Goal: Register for event/course

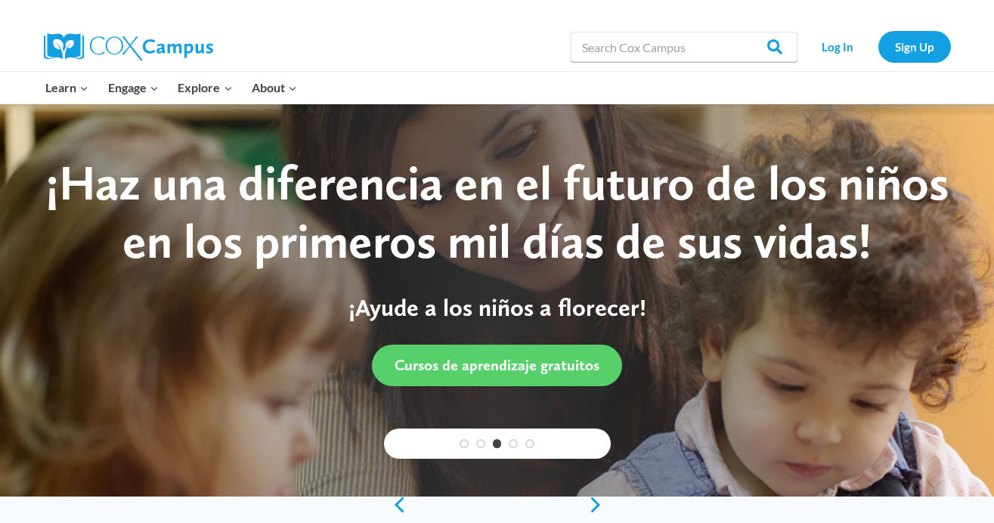
scroll to position [47, 0]
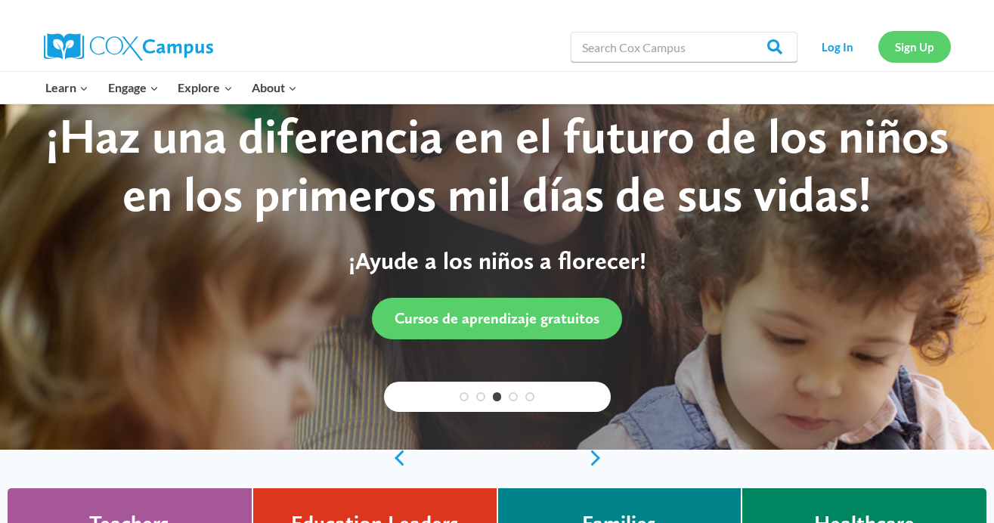
click at [911, 41] on link "Sign Up" at bounding box center [914, 46] width 73 height 31
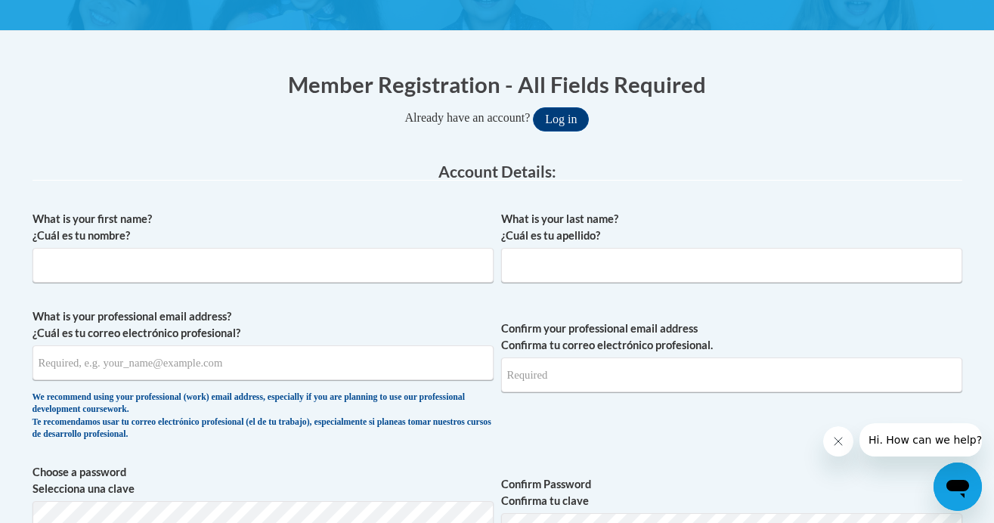
scroll to position [255, 0]
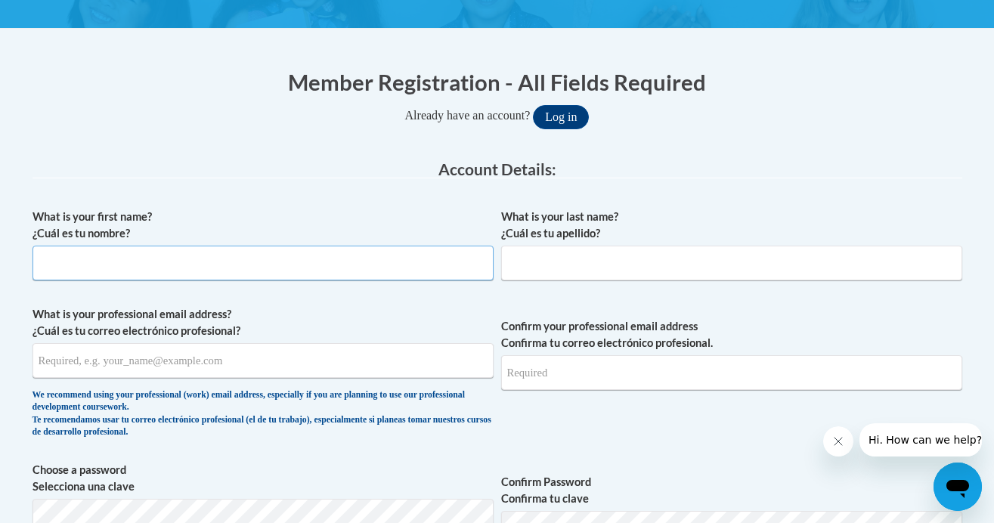
click at [261, 259] on input "What is your first name? ¿Cuál es tu nombre?" at bounding box center [262, 263] width 461 height 35
type input "Samantha"
type input "Higgins"
type input "samanthaharperhiggins@gmail.com"
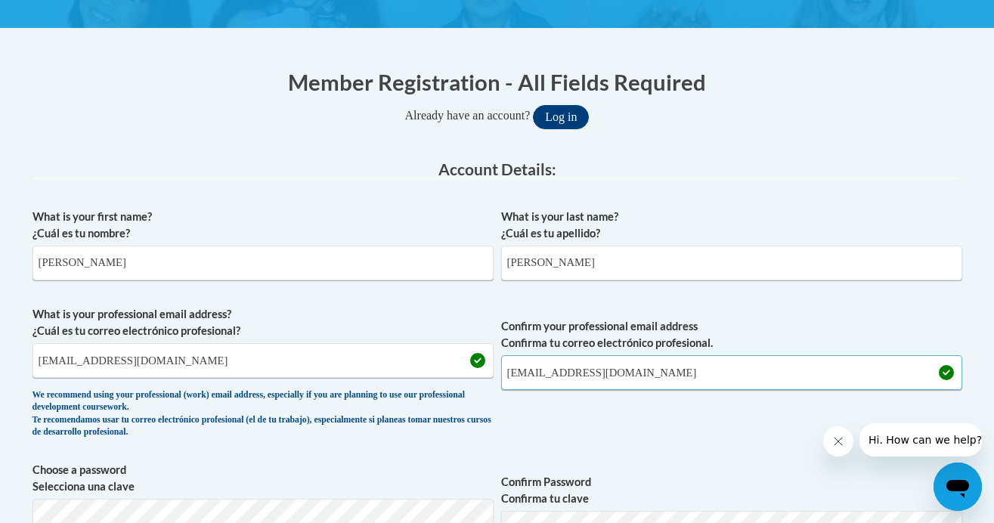
drag, startPoint x: 700, startPoint y: 369, endPoint x: 490, endPoint y: 372, distance: 210.1
click at [490, 372] on span "What is your professional email address? ¿Cuál es tu correo electrónico profesi…" at bounding box center [496, 376] width 929 height 140
type input "higginsh01@buffalostate.edu"
click at [462, 362] on input "samanthaharperhiggins@gmail.com" at bounding box center [262, 360] width 461 height 35
drag, startPoint x: 284, startPoint y: 365, endPoint x: 24, endPoint y: 366, distance: 259.9
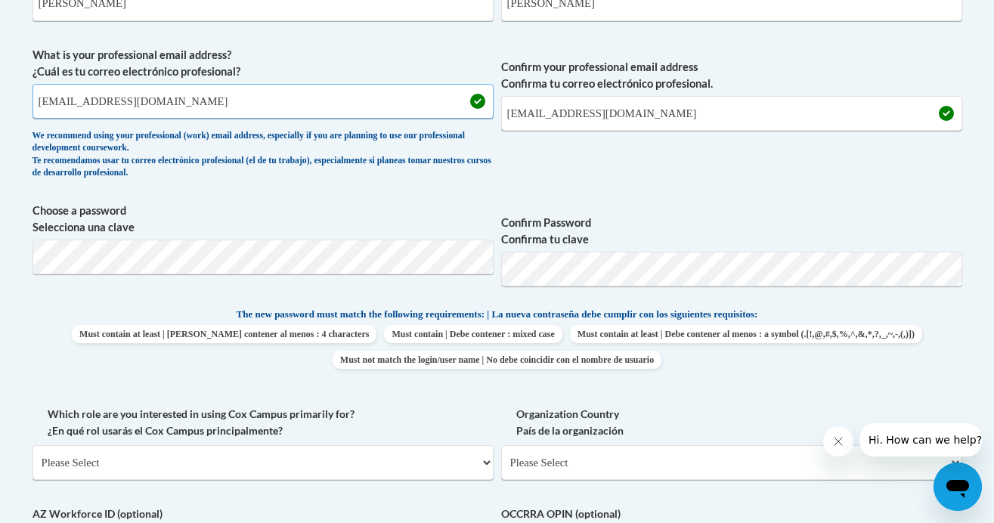
scroll to position [515, 0]
type input "higginsh01@buffalostate.edu"
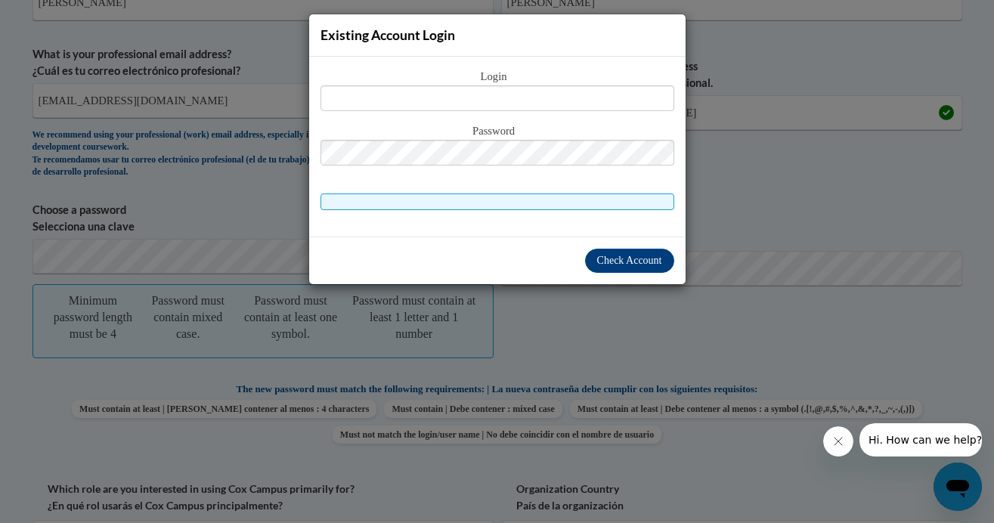
click at [521, 321] on div "Existing Account Login Login Password" at bounding box center [497, 261] width 994 height 523
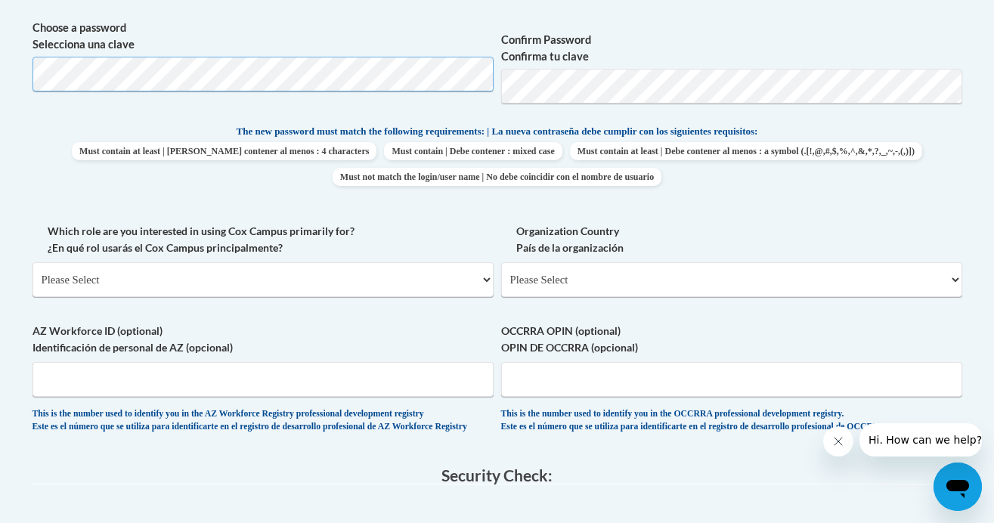
scroll to position [703, 0]
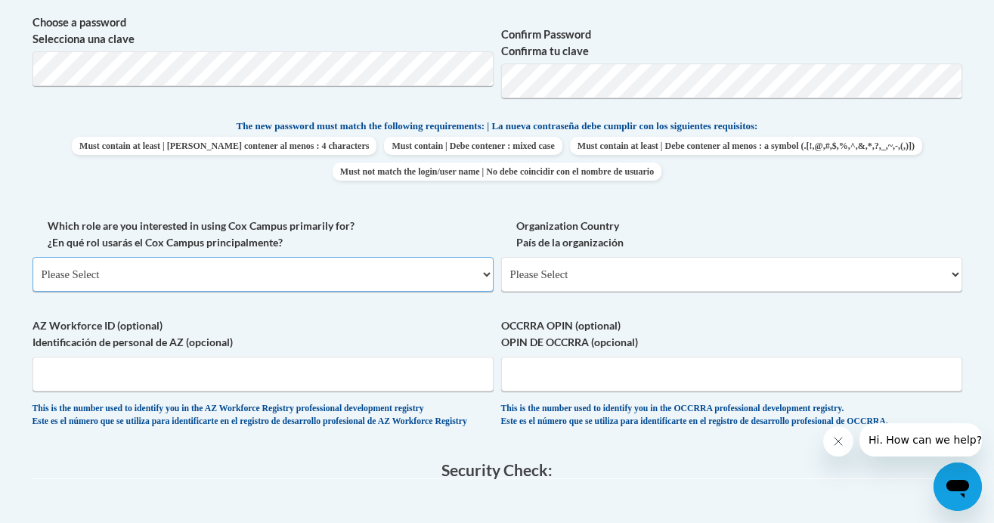
click at [405, 277] on select "Please Select College/University | Colegio/Universidad Community/Nonprofit Part…" at bounding box center [262, 274] width 461 height 35
select select "5a18ea06-2b54-4451-96f2-d152daf9eac5"
click at [32, 257] on select "Please Select College/University | Colegio/Universidad Community/Nonprofit Part…" at bounding box center [262, 274] width 461 height 35
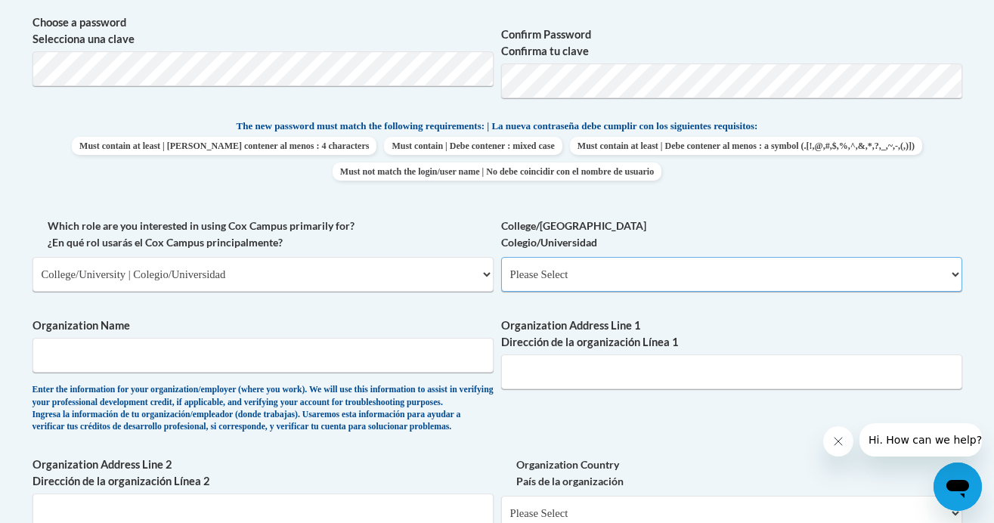
click at [563, 285] on select "Please Select College/University Staff | Empleado universitario College/Univers…" at bounding box center [731, 274] width 461 height 35
select select "99b32b07-cffc-426c-8bf6-0cd77760d84b"
click at [501, 257] on select "Please Select College/University Staff | Empleado universitario College/Univers…" at bounding box center [731, 274] width 461 height 35
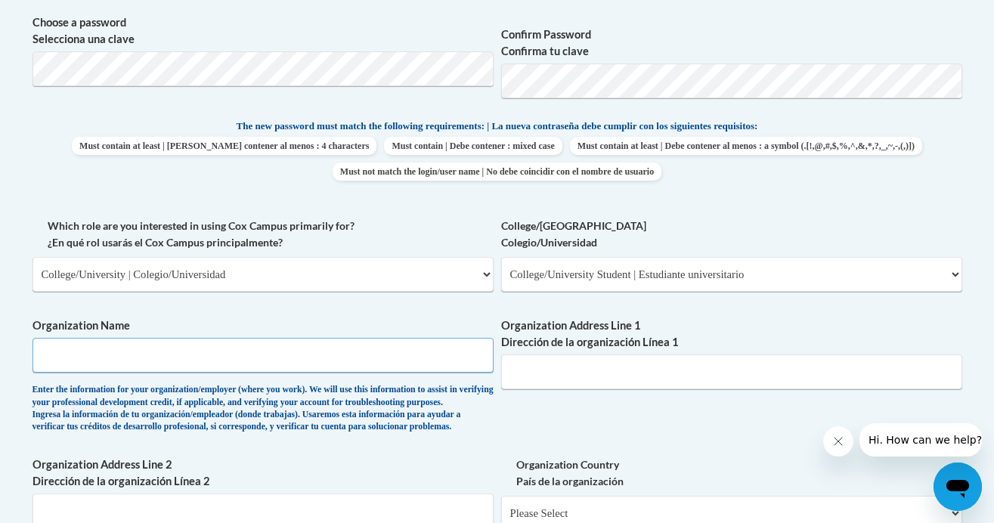
click at [317, 359] on input "Organization Name" at bounding box center [262, 355] width 461 height 35
type input "Buffalo State University"
click at [603, 382] on input "Organization Address Line 1 Dirección de la organización Línea 1" at bounding box center [731, 371] width 461 height 35
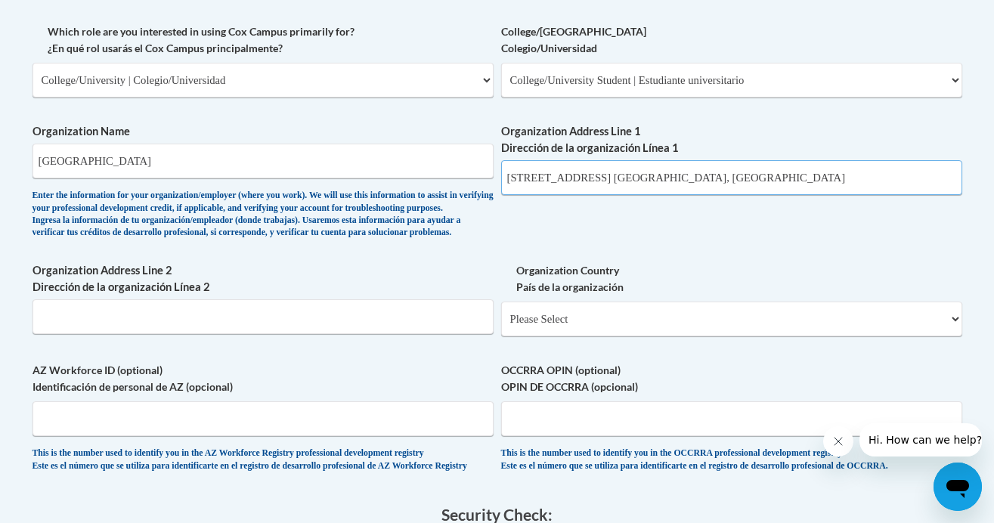
scroll to position [907, 0]
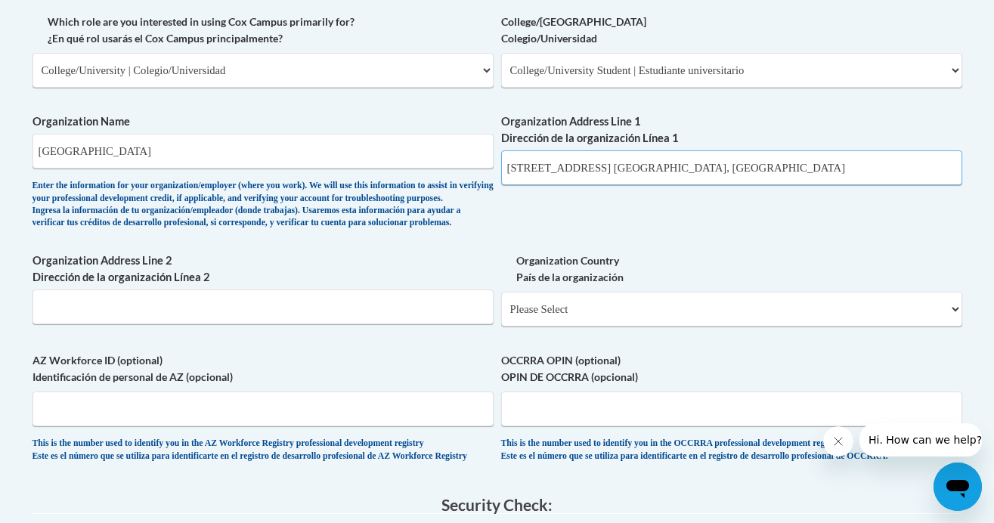
type input "1300 Elmwood Ave. Buffalo, NY"
click at [672, 326] on select "Please Select United States | Estados Unidos Outside of the United States | Fue…" at bounding box center [731, 309] width 461 height 35
select select "ad49bcad-a171-4b2e-b99c-48b446064914"
click at [501, 316] on select "Please Select United States | Estados Unidos Outside of the United States | Fue…" at bounding box center [731, 309] width 461 height 35
select select
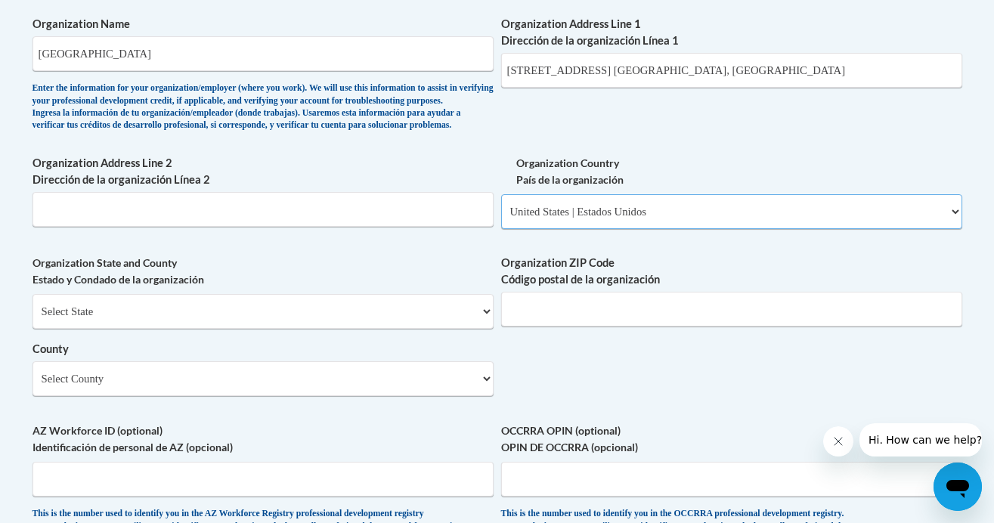
scroll to position [1007, 0]
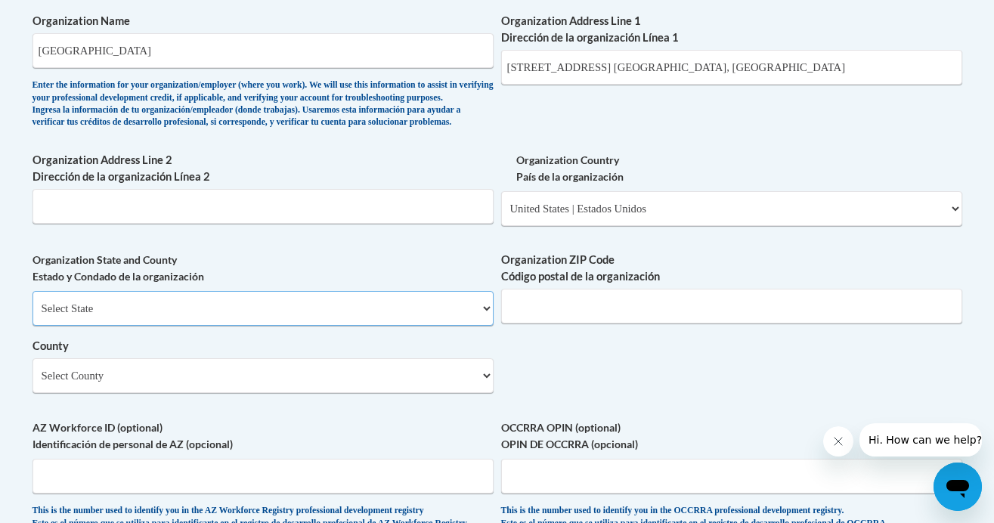
click at [411, 326] on select "Select State Alabama Alaska Arizona Arkansas California Colorado Connecticut De…" at bounding box center [262, 308] width 461 height 35
select select "New York"
click at [32, 316] on select "Select State Alabama Alaska Arizona Arkansas California Colorado Connecticut De…" at bounding box center [262, 308] width 461 height 35
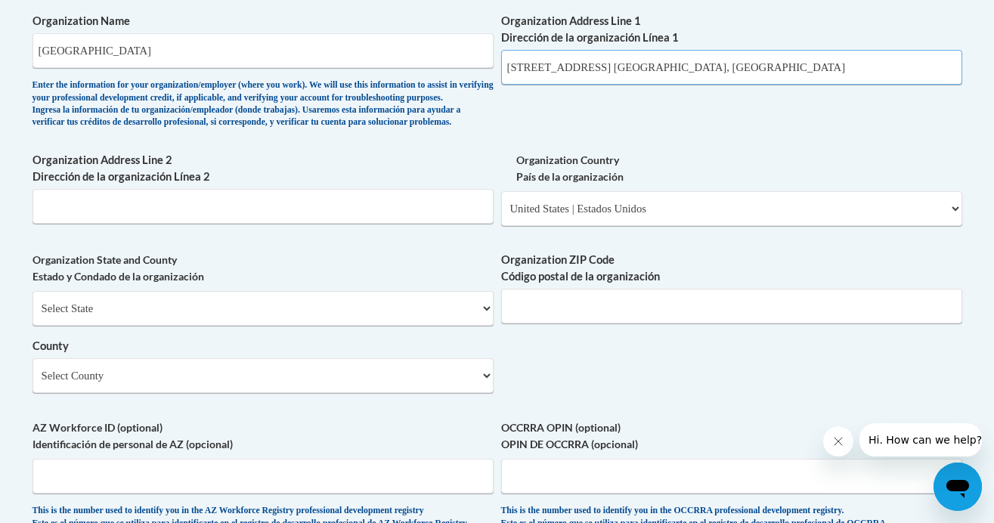
drag, startPoint x: 663, startPoint y: 76, endPoint x: 606, endPoint y: 69, distance: 57.9
click at [606, 69] on input "1300 Elmwood Ave. Buffalo, NY" at bounding box center [731, 67] width 461 height 35
type input "1300 Elmwood Ave."
click at [640, 323] on input "Organization ZIP Code Código postal de la organización" at bounding box center [731, 306] width 461 height 35
type input "14222"
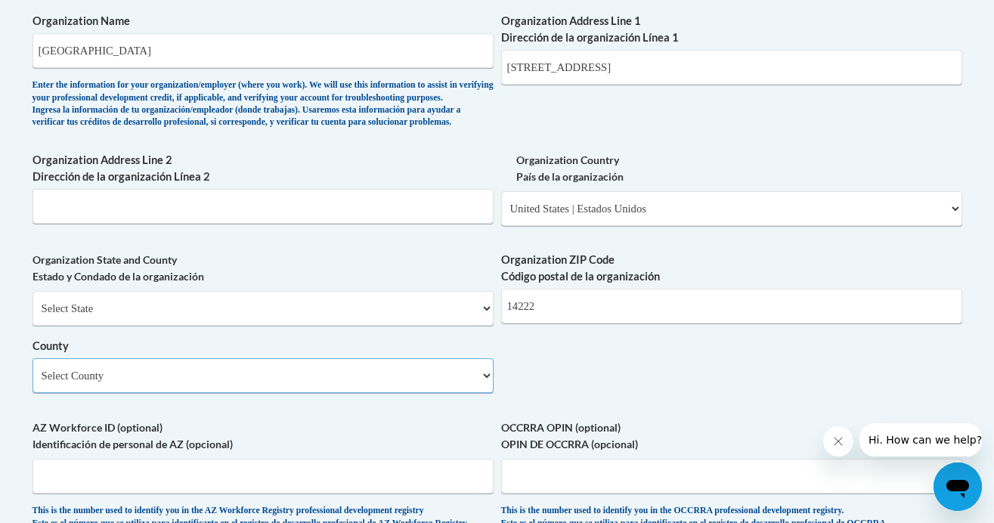
click at [346, 393] on select "Select County Albany Allegany Bronx Broome Cattaraugus Cayuga Chautauqua Chemun…" at bounding box center [262, 375] width 461 height 35
select select "Erie"
click at [32, 383] on select "Select County Albany Allegany Bronx Broome Cattaraugus Cayuga Chautauqua Chemun…" at bounding box center [262, 375] width 461 height 35
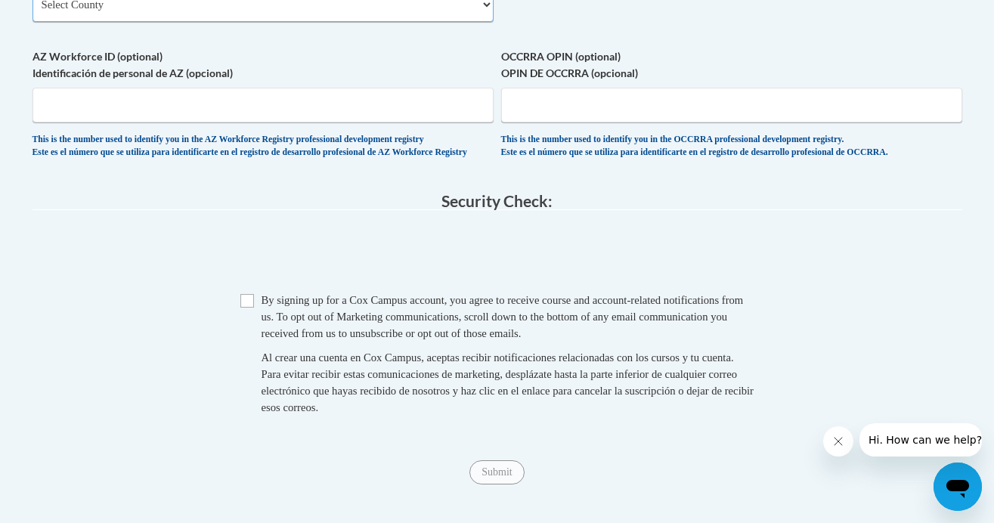
scroll to position [1380, 0]
click at [246, 306] on input "Checkbox" at bounding box center [247, 299] width 14 height 14
checkbox input "true"
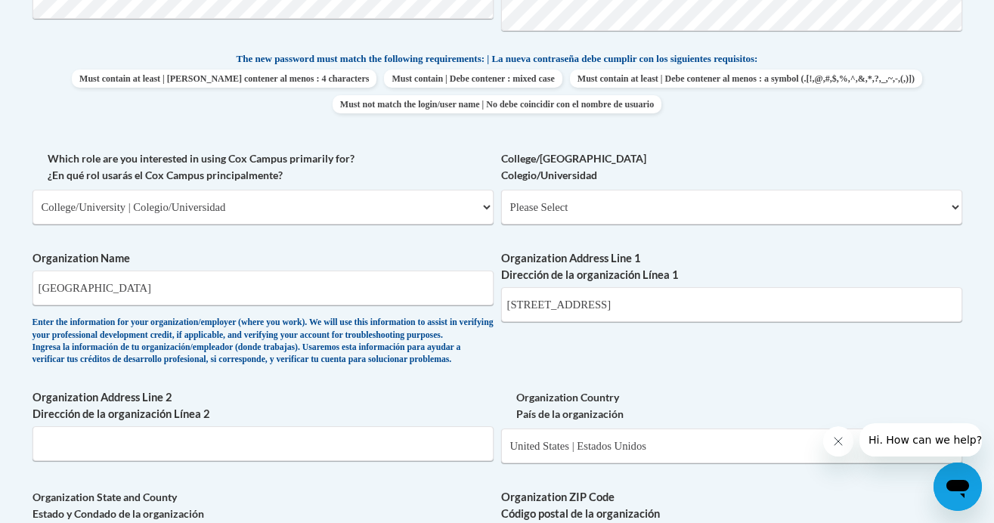
scroll to position [781, 0]
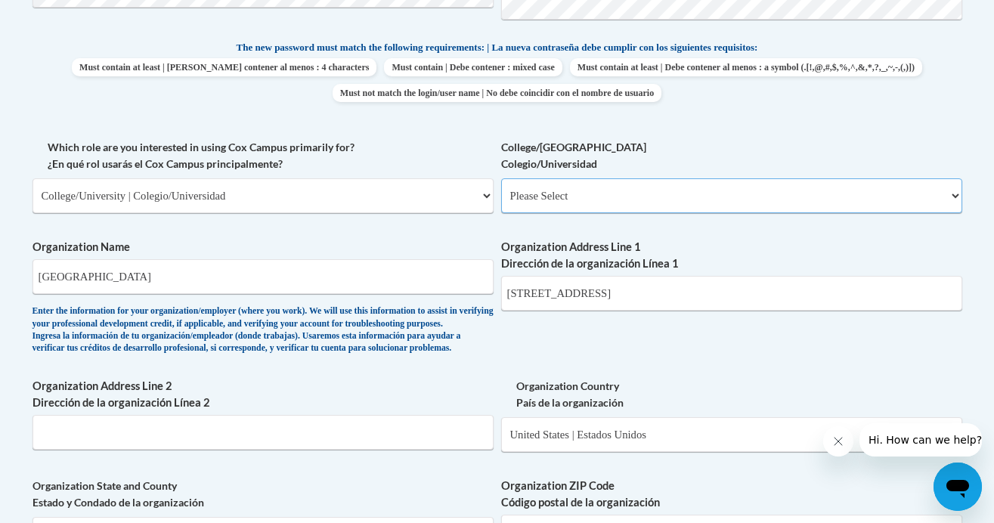
click at [551, 194] on select "Please Select College/University Staff | Empleado universitario College/Univers…" at bounding box center [731, 195] width 461 height 35
select select "99b32b07-cffc-426c-8bf6-0cd77760d84b"
click at [501, 178] on select "Please Select College/University Staff | Empleado universitario College/Univers…" at bounding box center [731, 195] width 461 height 35
select select "null"
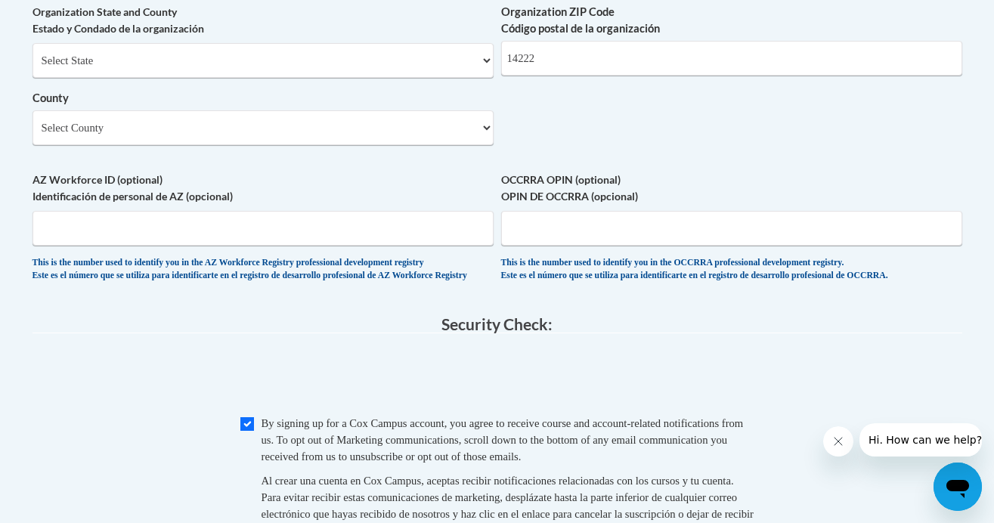
scroll to position [1268, 0]
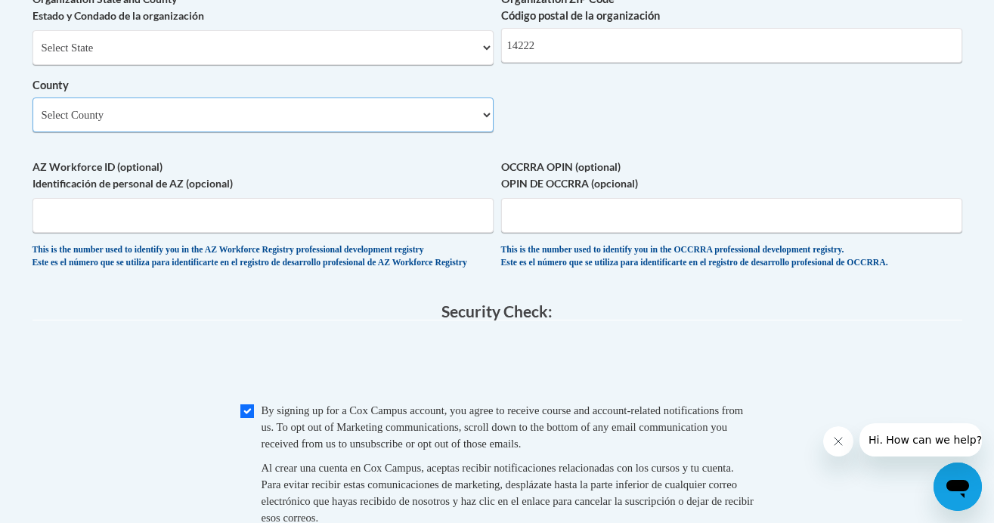
click at [426, 132] on select "Select County Albany Allegany Bronx Broome Cattaraugus Cayuga Chautauqua Chemun…" at bounding box center [262, 114] width 461 height 35
select select "Erie"
click at [32, 122] on select "Select County Albany Allegany Bronx Broome Cattaraugus Cayuga Chautauqua Chemun…" at bounding box center [262, 114] width 461 height 35
click at [369, 65] on select "Select State Alabama Alaska Arizona Arkansas California Colorado Connecticut De…" at bounding box center [262, 47] width 461 height 35
select select "New York"
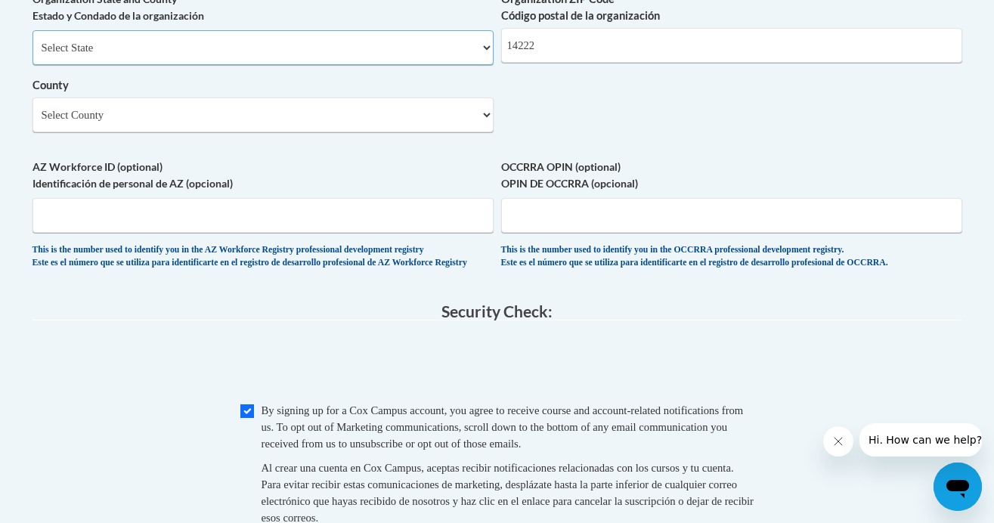
click at [32, 55] on select "Select State Alabama Alaska Arizona Arkansas California Colorado Connecticut De…" at bounding box center [262, 47] width 461 height 35
click at [410, 132] on select "Select County Albany Allegany Bronx Broome Cattaraugus Cayuga Chautauqua Chemun…" at bounding box center [262, 114] width 461 height 35
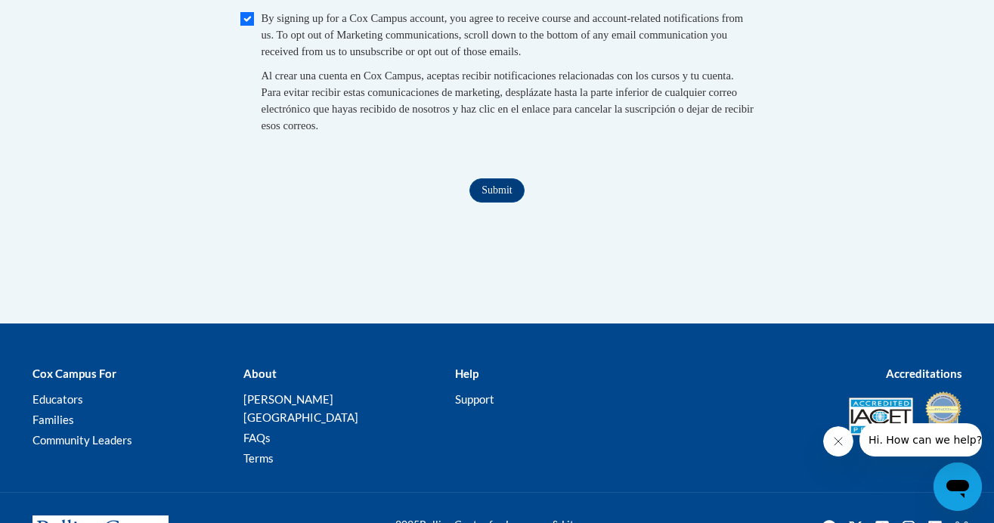
scroll to position [1677, 0]
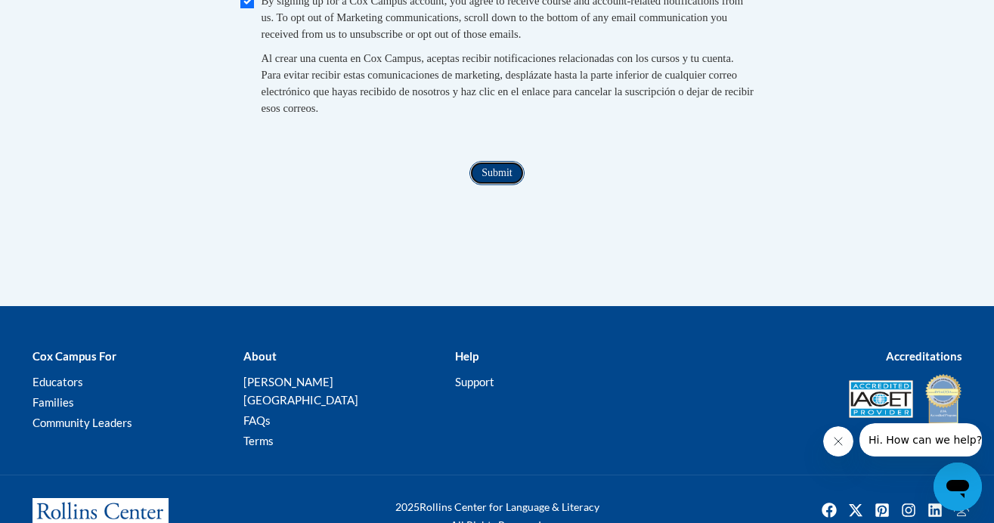
click at [502, 185] on input "Submit" at bounding box center [496, 173] width 54 height 24
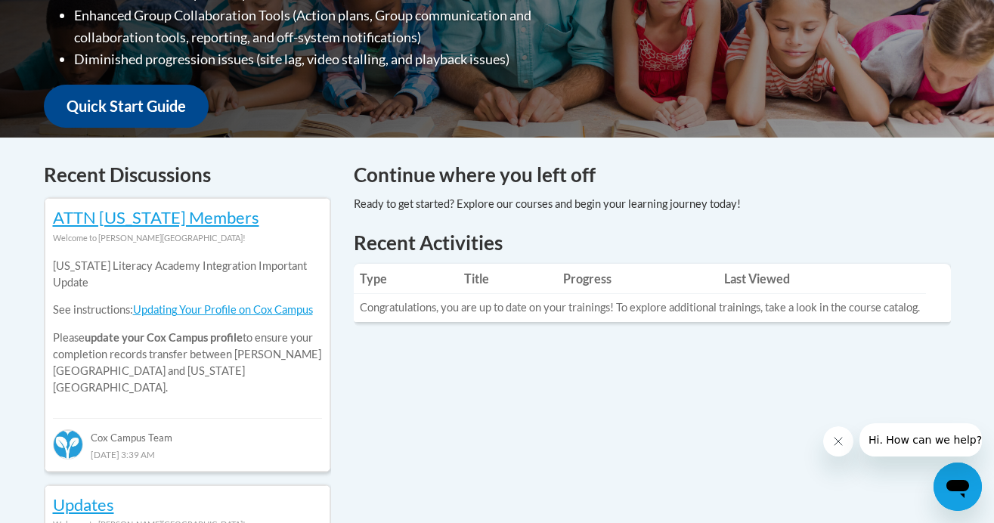
scroll to position [565, 0]
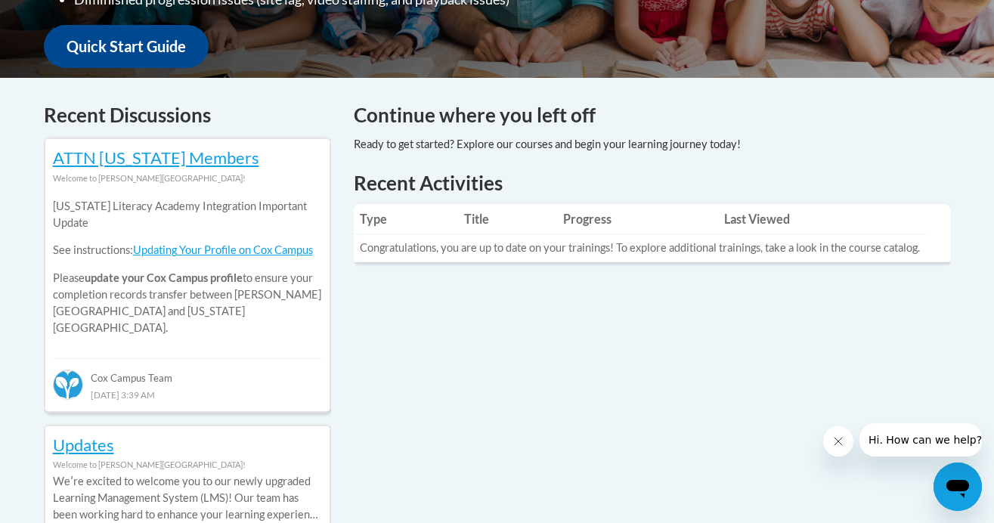
click at [911, 165] on div "Continue where you left off" at bounding box center [652, 134] width 620 height 69
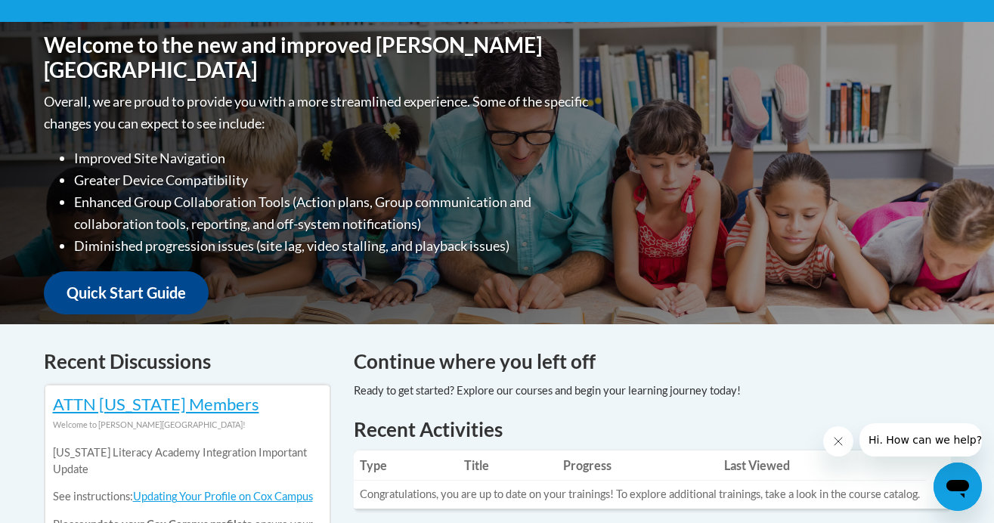
scroll to position [0, 0]
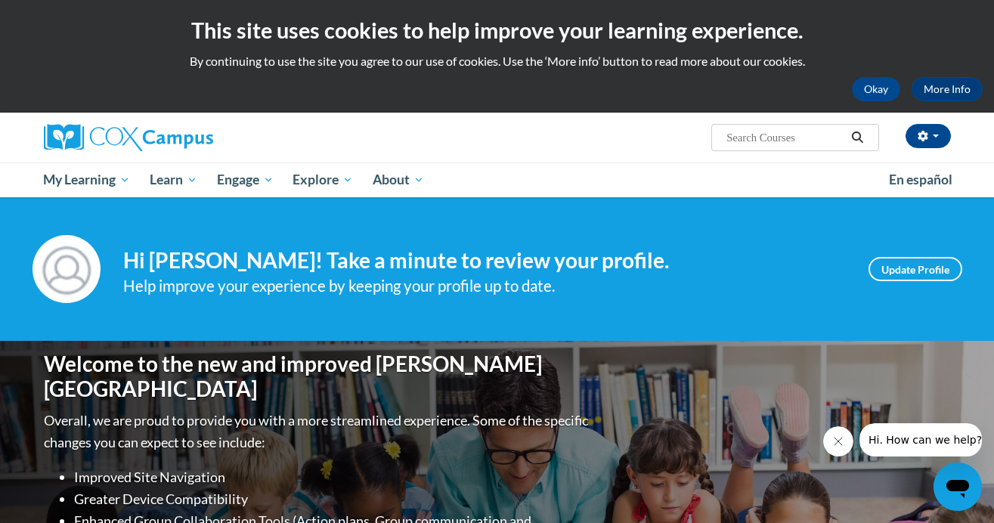
click at [797, 139] on input "Search..." at bounding box center [785, 137] width 121 height 18
type input "systematic and explicit"
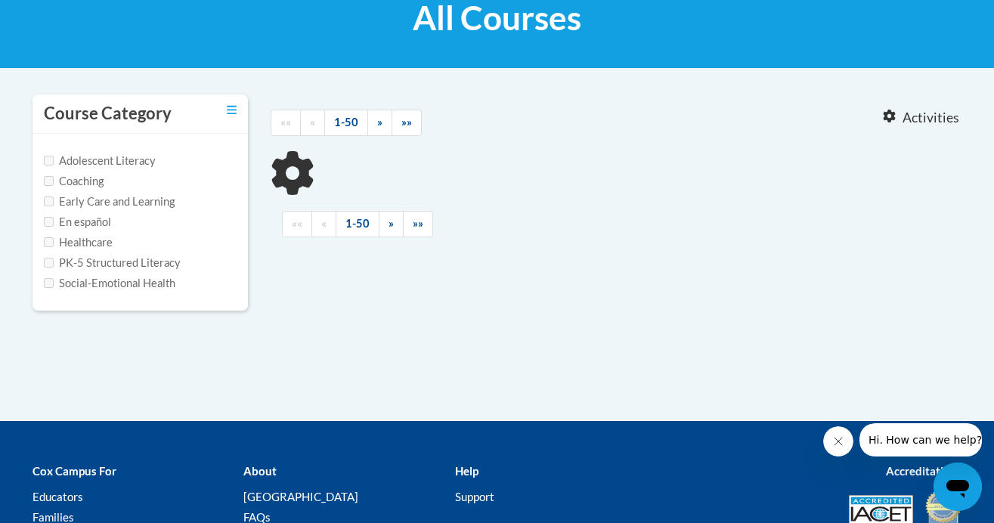
scroll to position [258, 0]
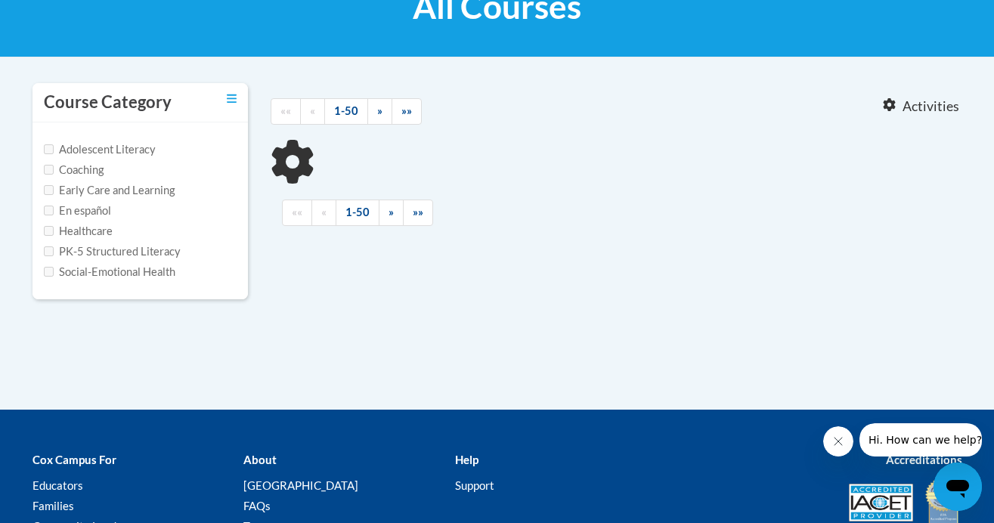
type input "systematic and explicit"
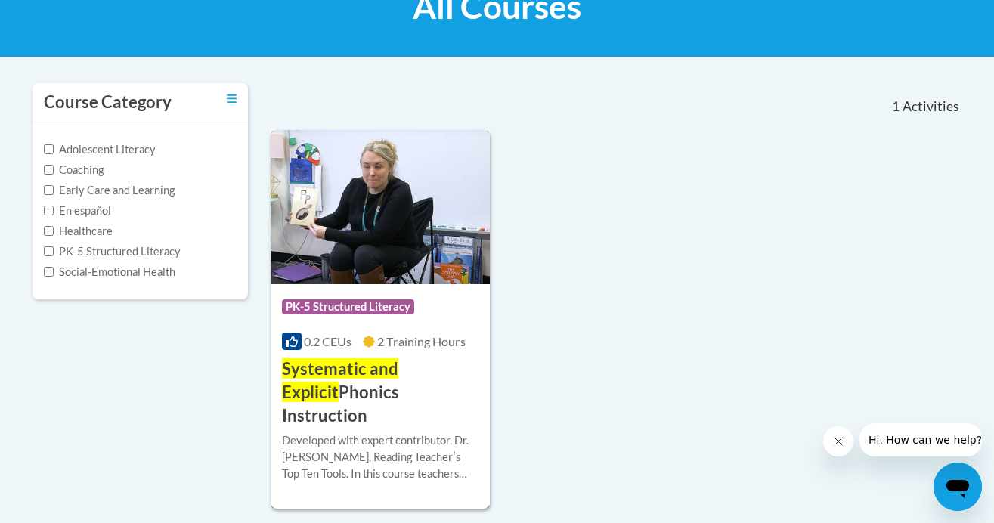
click at [343, 375] on span "Systematic and Explicit" at bounding box center [340, 380] width 116 height 44
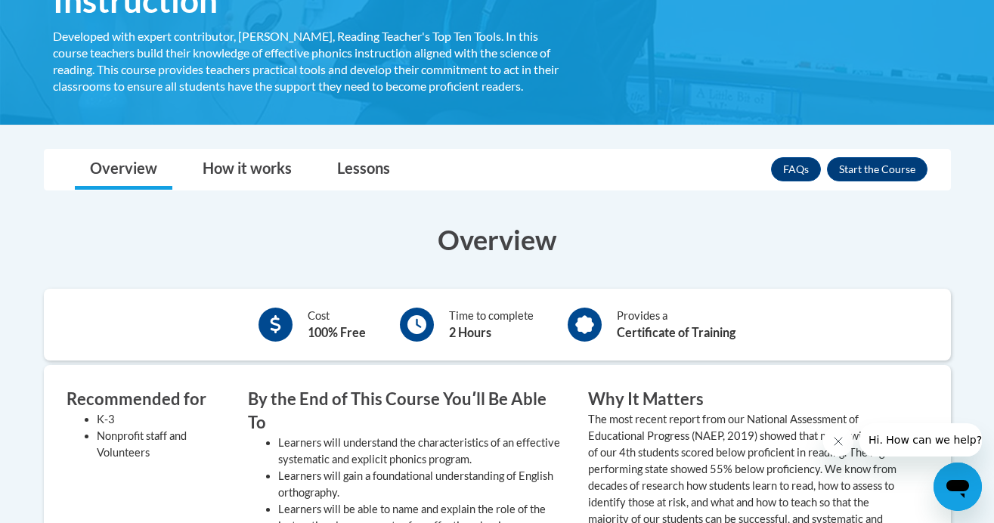
scroll to position [329, 0]
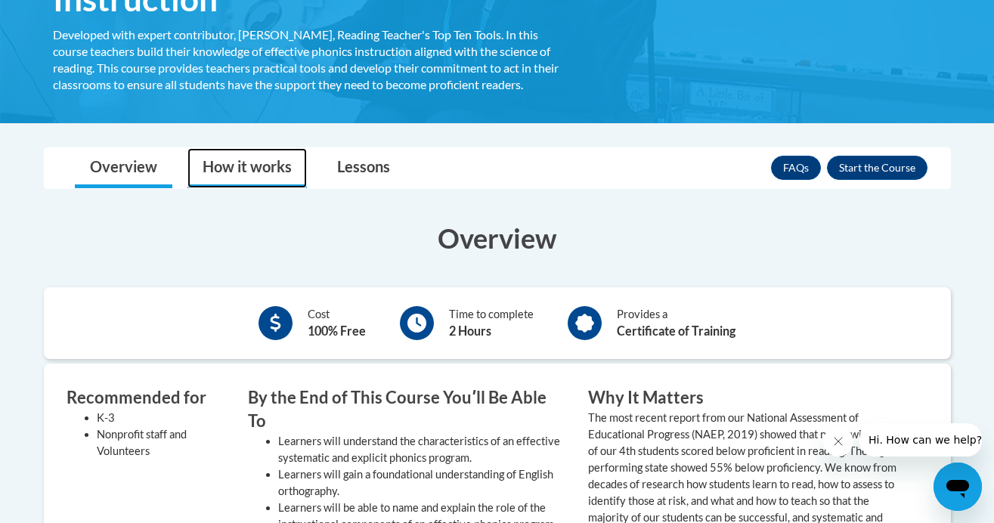
click at [260, 165] on link "How it works" at bounding box center [246, 168] width 119 height 40
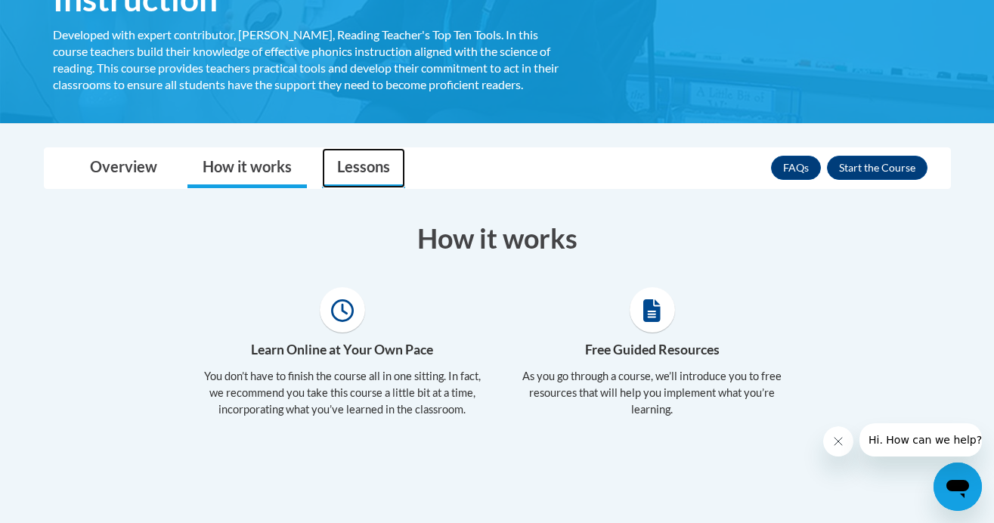
click at [359, 165] on link "Lessons" at bounding box center [363, 168] width 83 height 40
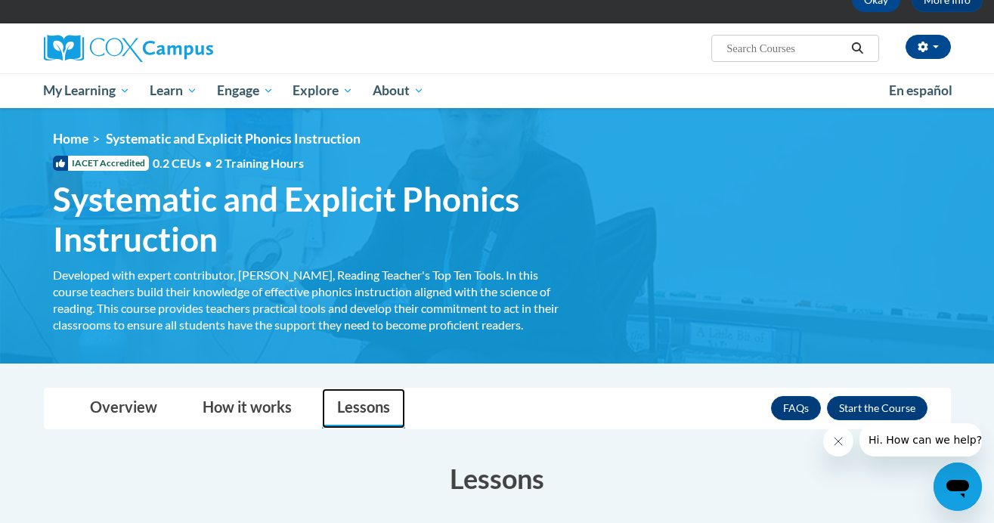
scroll to position [108, 0]
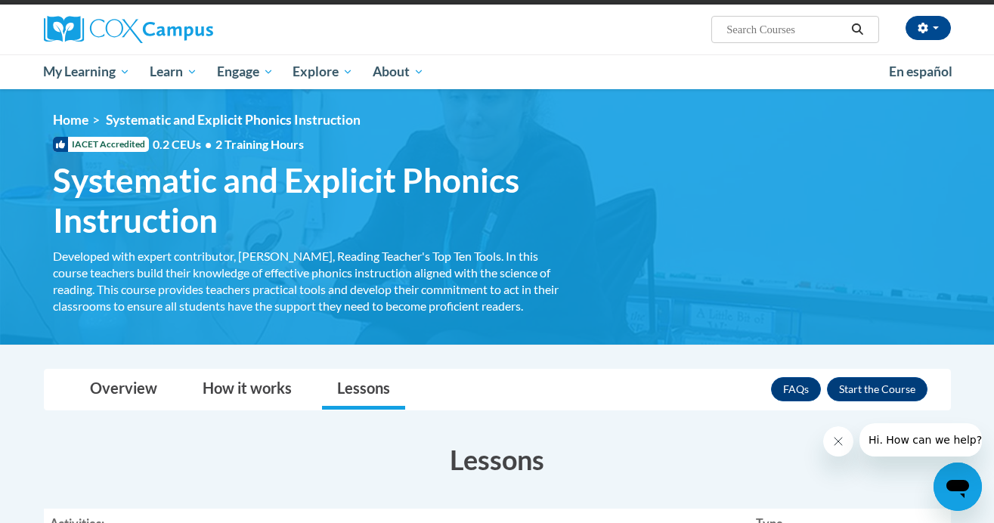
click at [209, 121] on span "Systematic and Explicit Phonics Instruction" at bounding box center [233, 120] width 255 height 16
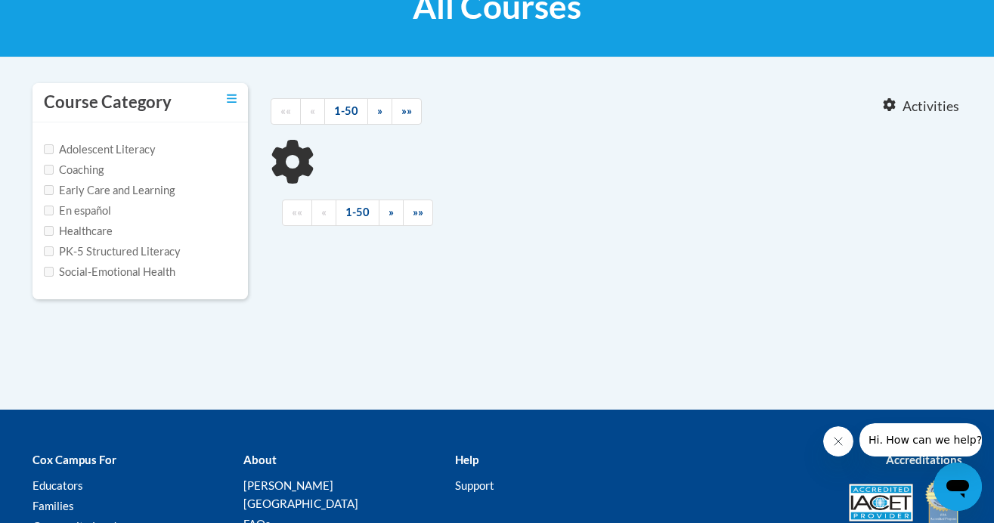
type input "systematic and explicit"
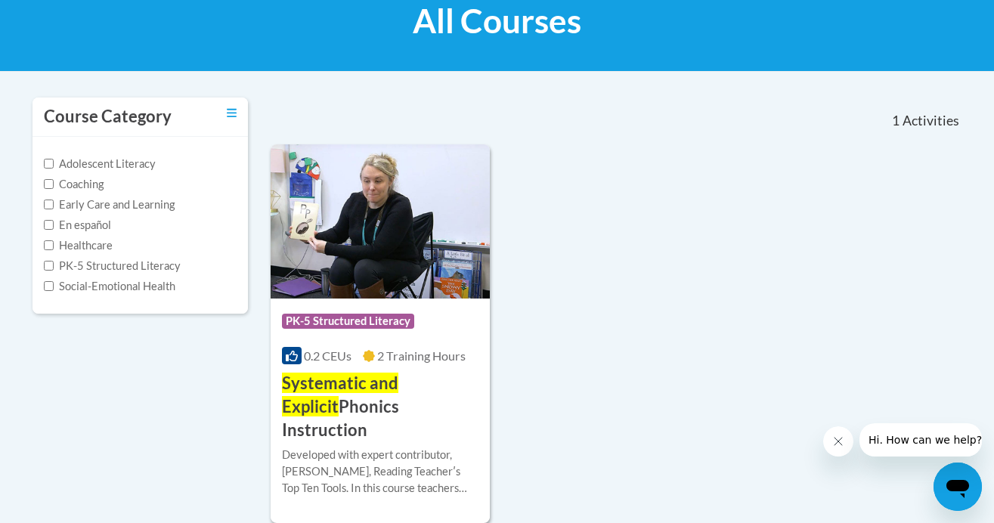
scroll to position [238, 0]
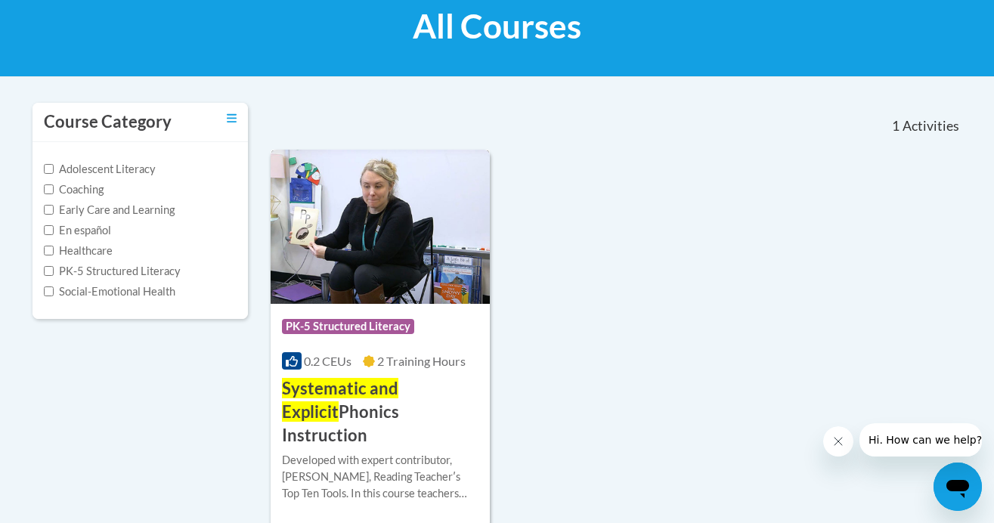
click at [385, 452] on div "Developed with expert contributor, [PERSON_NAME], Reading Teacherʹs Top Ten Too…" at bounding box center [380, 477] width 197 height 50
